Goal: Task Accomplishment & Management: Manage account settings

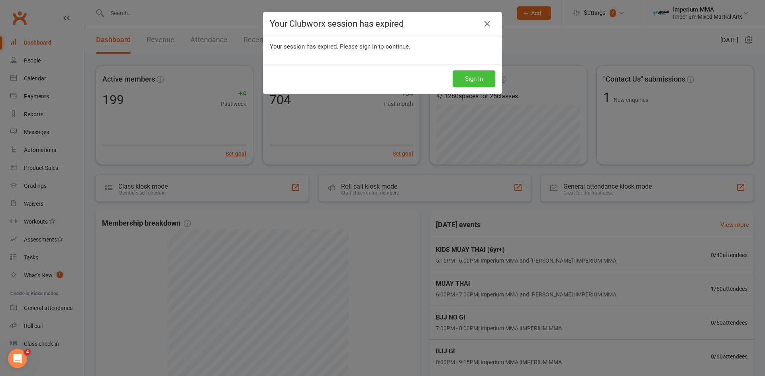
click at [303, 78] on button "Sign In" at bounding box center [473, 78] width 43 height 17
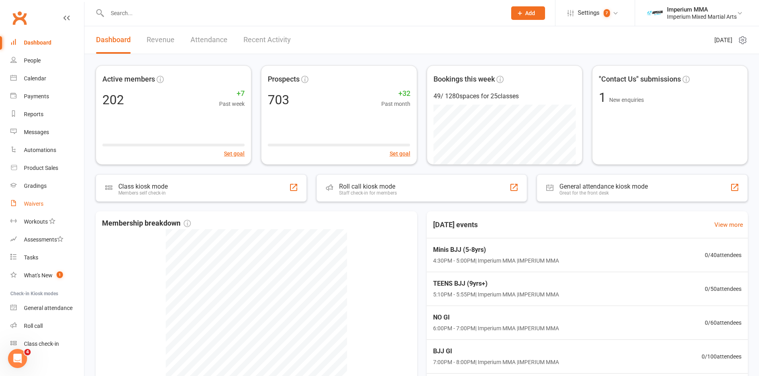
click at [41, 203] on div "Waivers" at bounding box center [34, 204] width 20 height 6
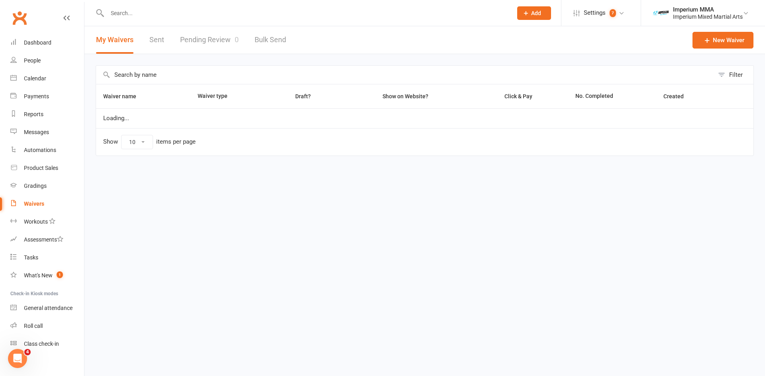
select select "50"
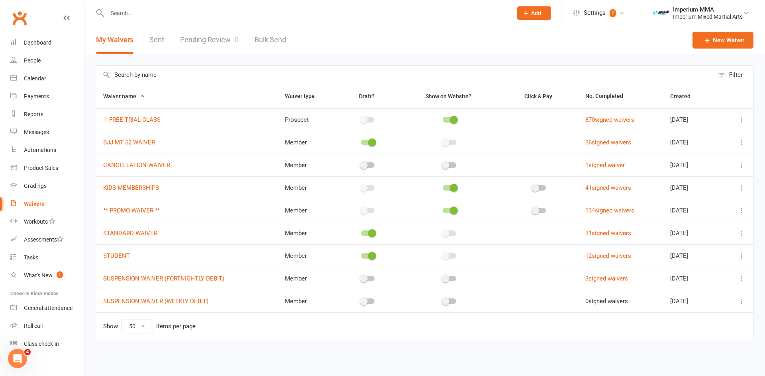
click at [741, 276] on icon at bounding box center [741, 279] width 8 height 8
click at [703, 327] on link "Copy external link to clipboard" at bounding box center [699, 326] width 94 height 16
